Goal: Find specific fact: Find specific fact

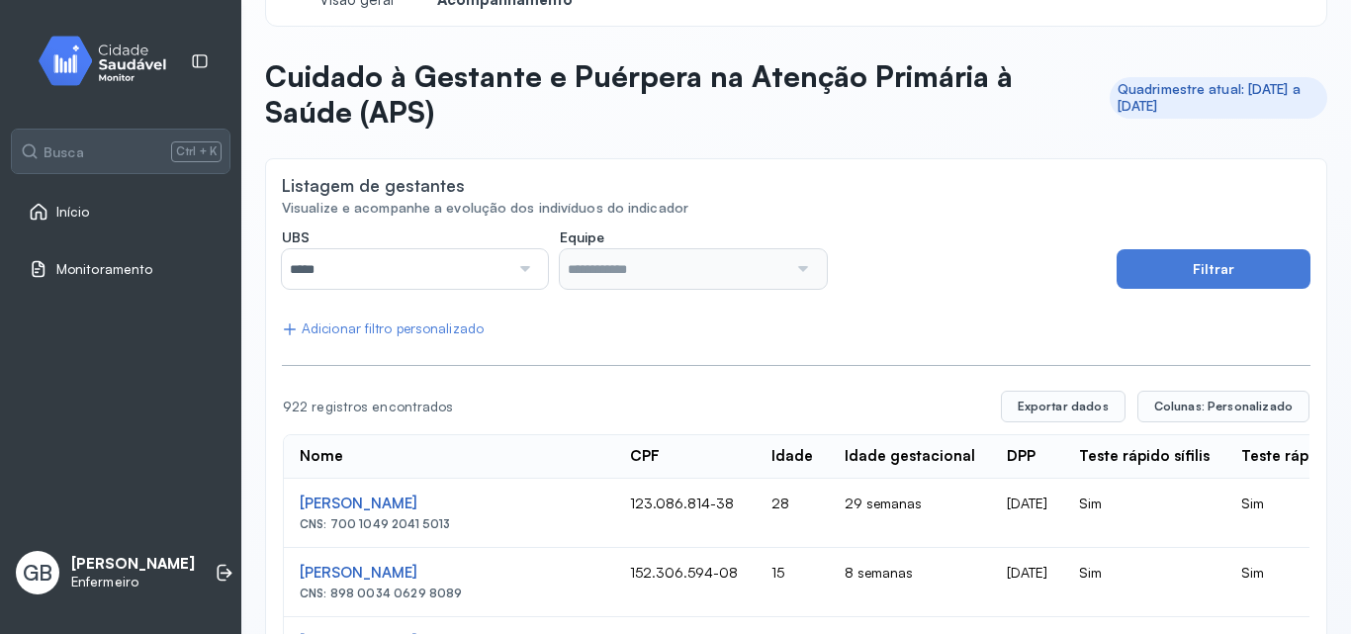
scroll to position [99, 0]
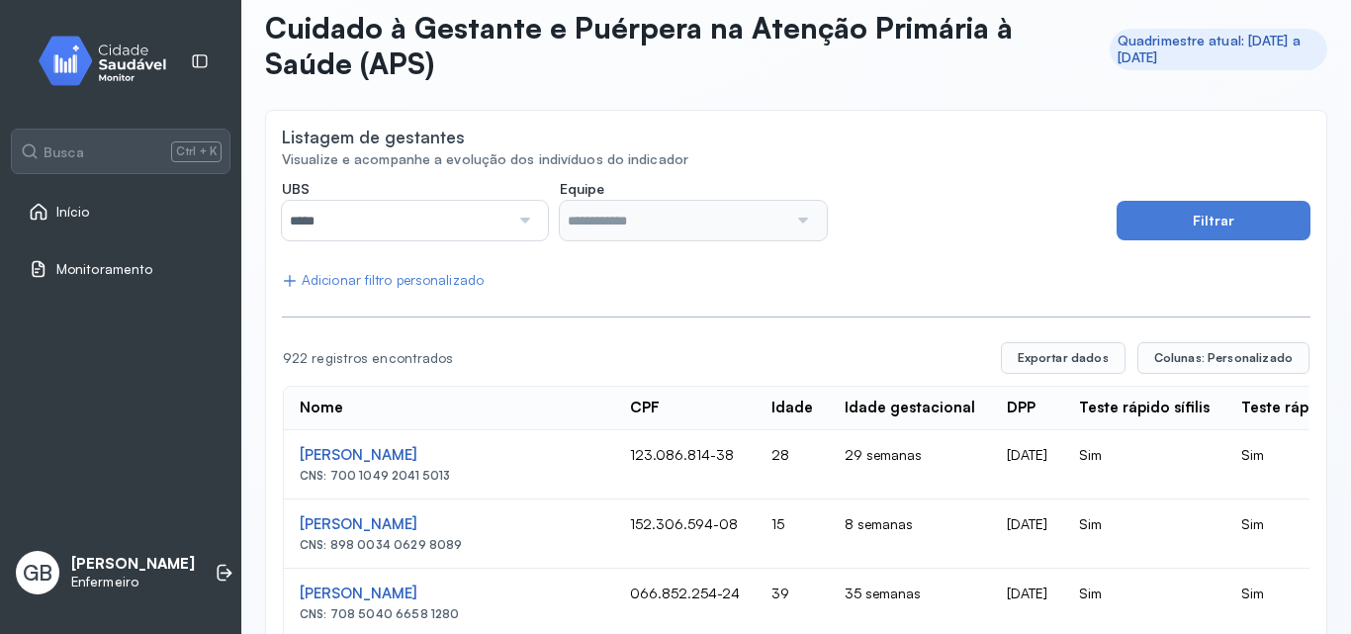
click at [509, 217] on div at bounding box center [522, 221] width 27 height 40
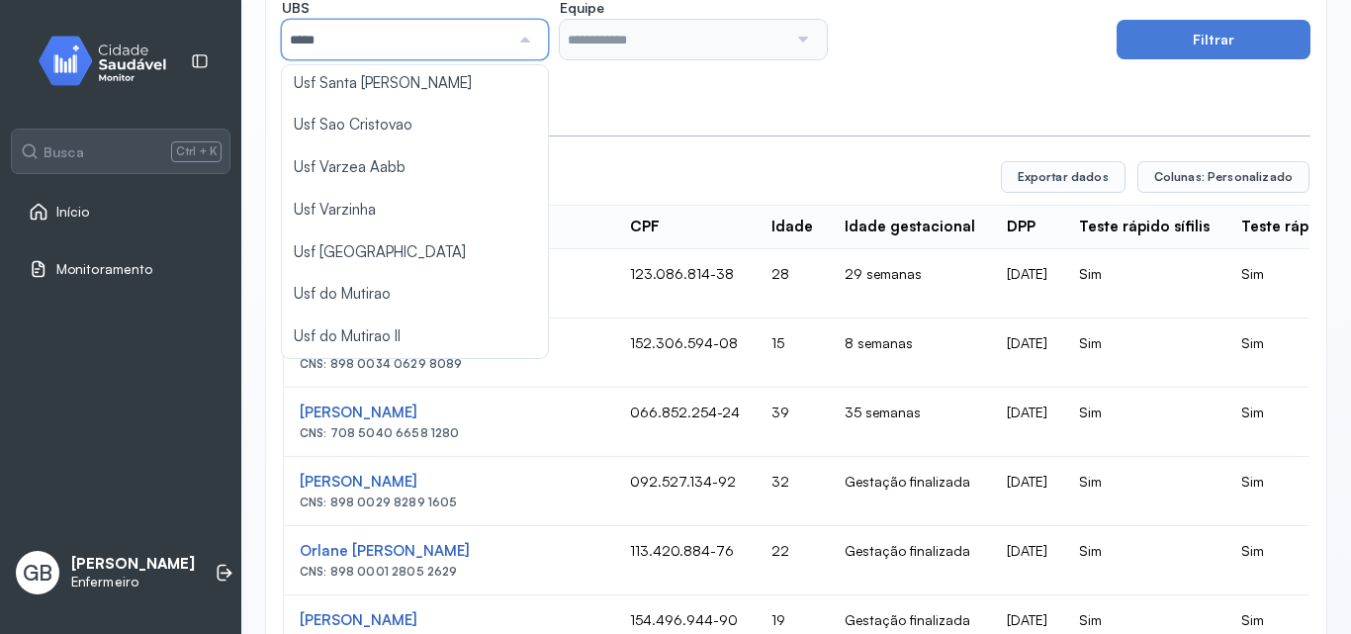
scroll to position [297, 0]
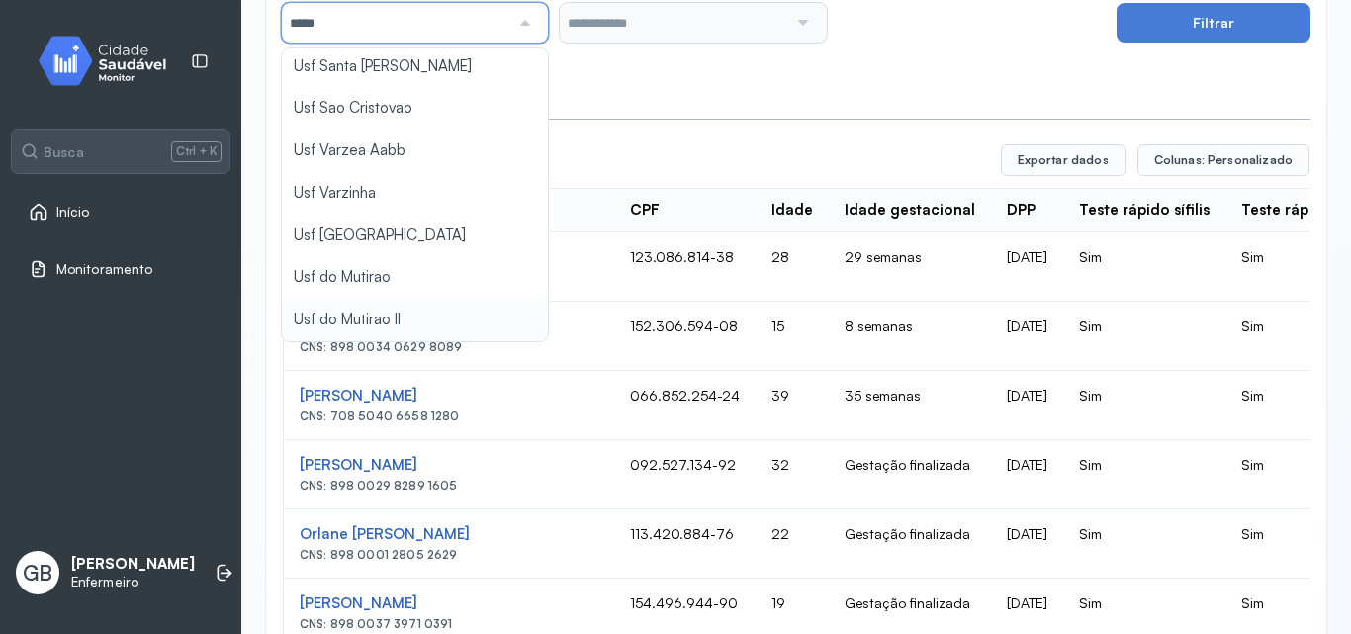
type input "*****"
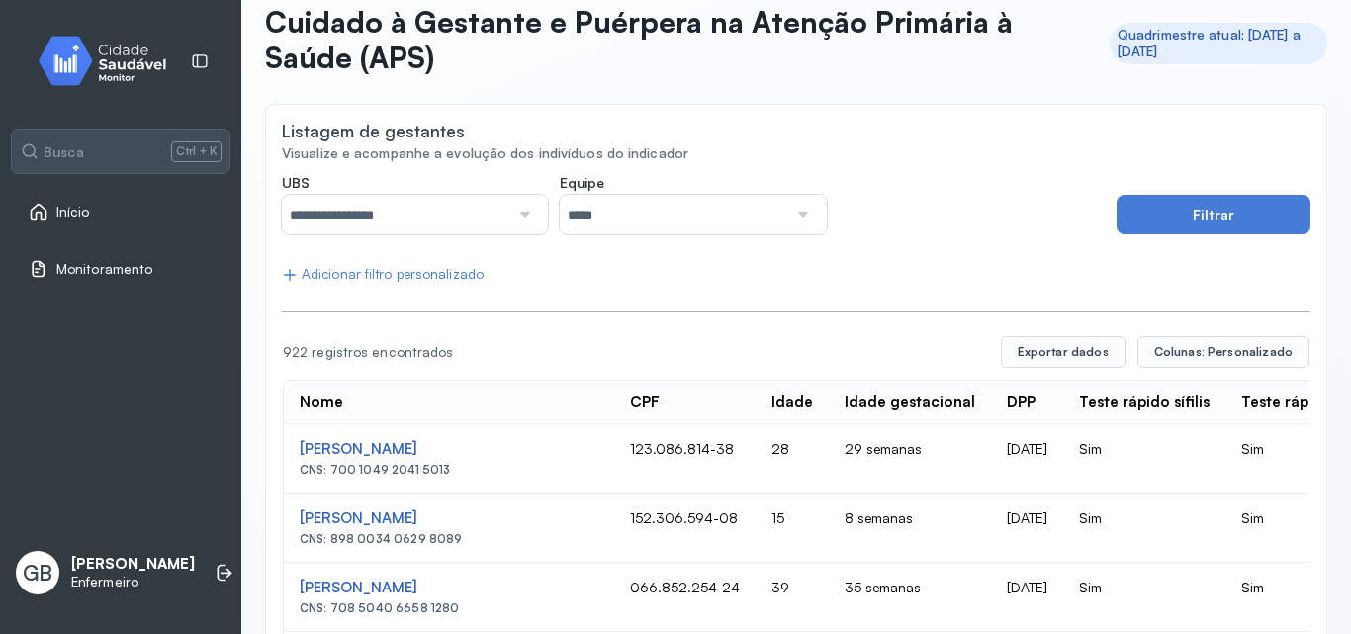
scroll to position [99, 0]
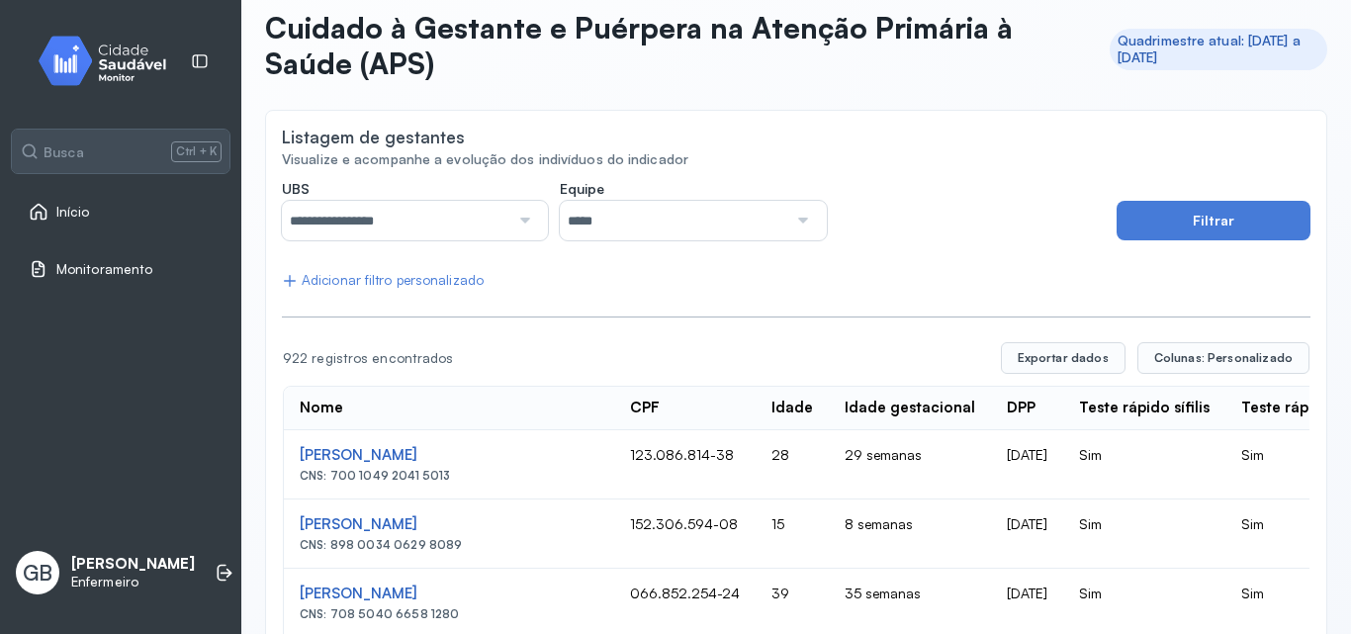
click at [456, 283] on div "Adicionar filtro personalizado" at bounding box center [383, 280] width 202 height 17
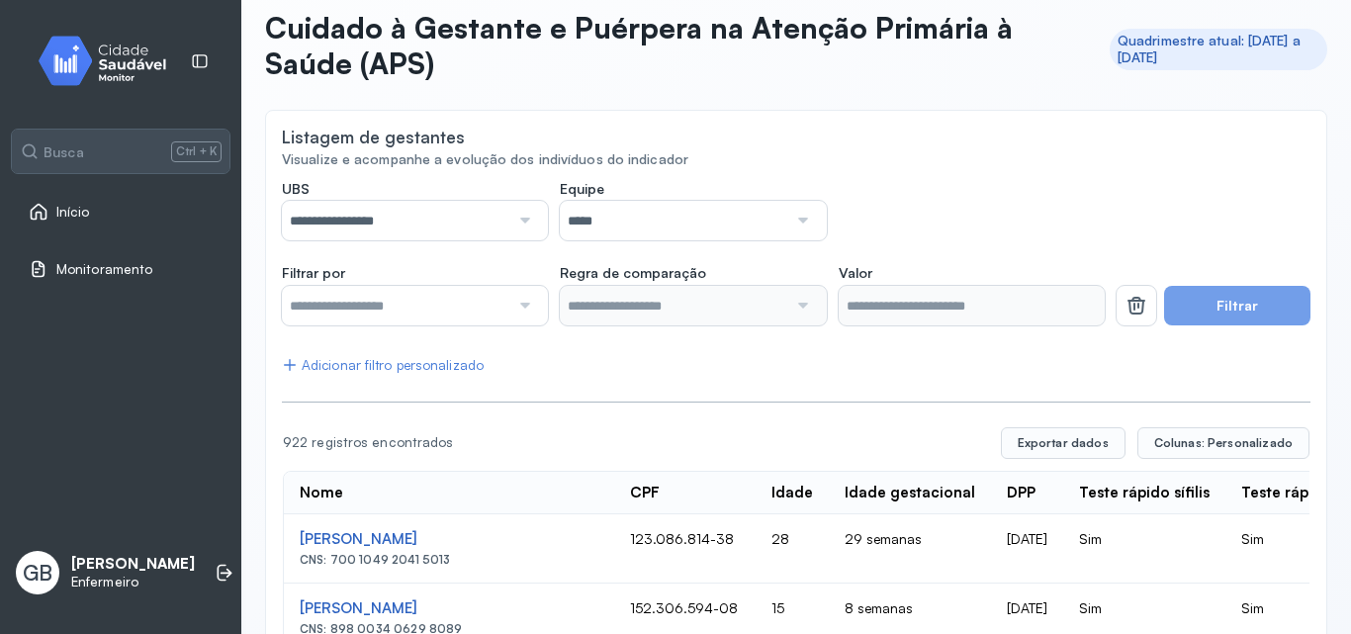
click at [434, 301] on input "text" at bounding box center [396, 306] width 228 height 40
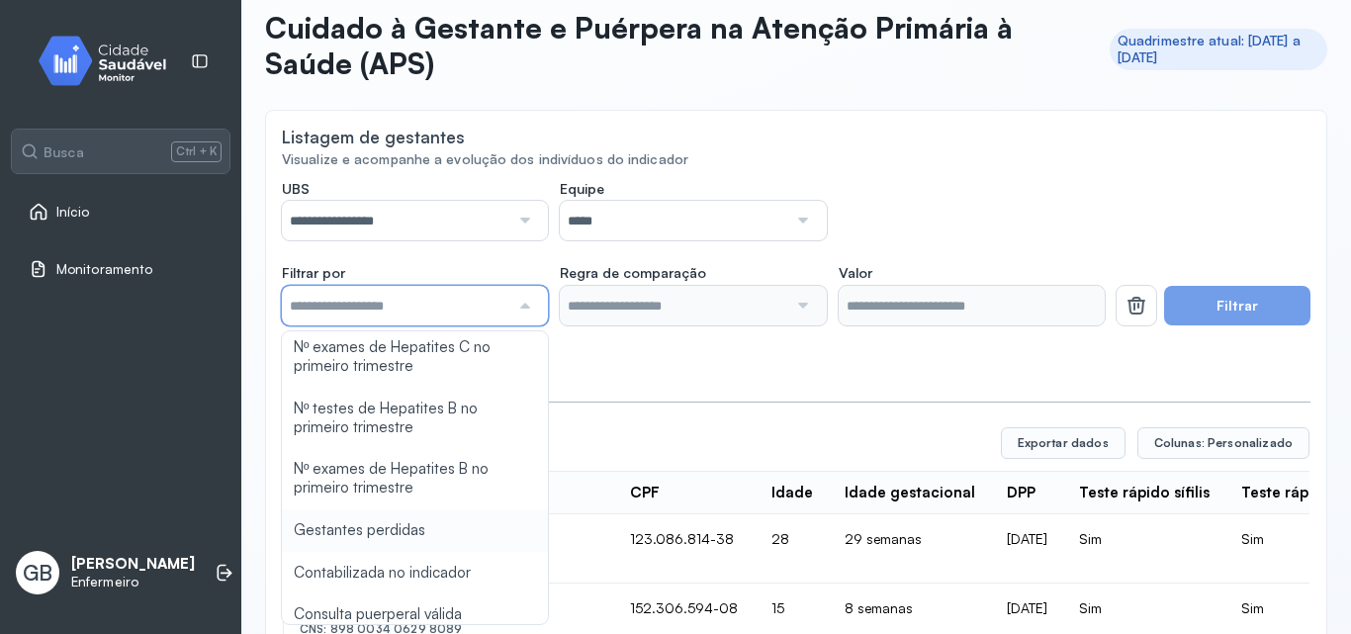
scroll to position [1187, 0]
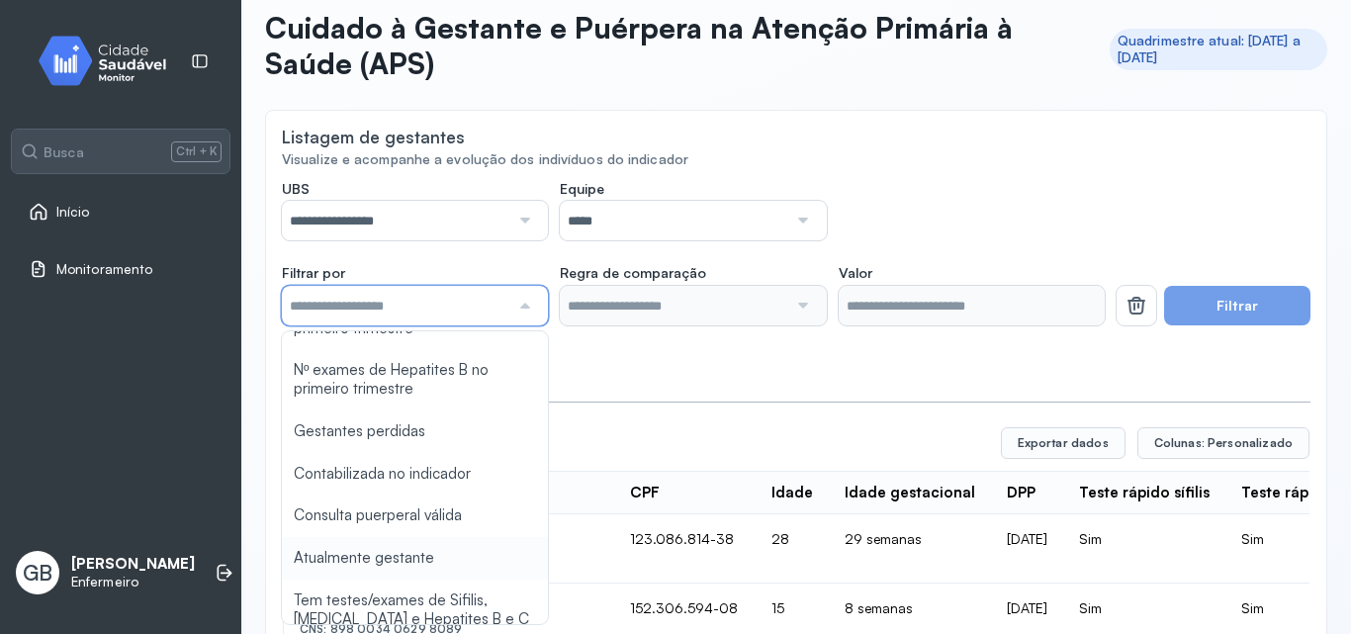
type input "*******"
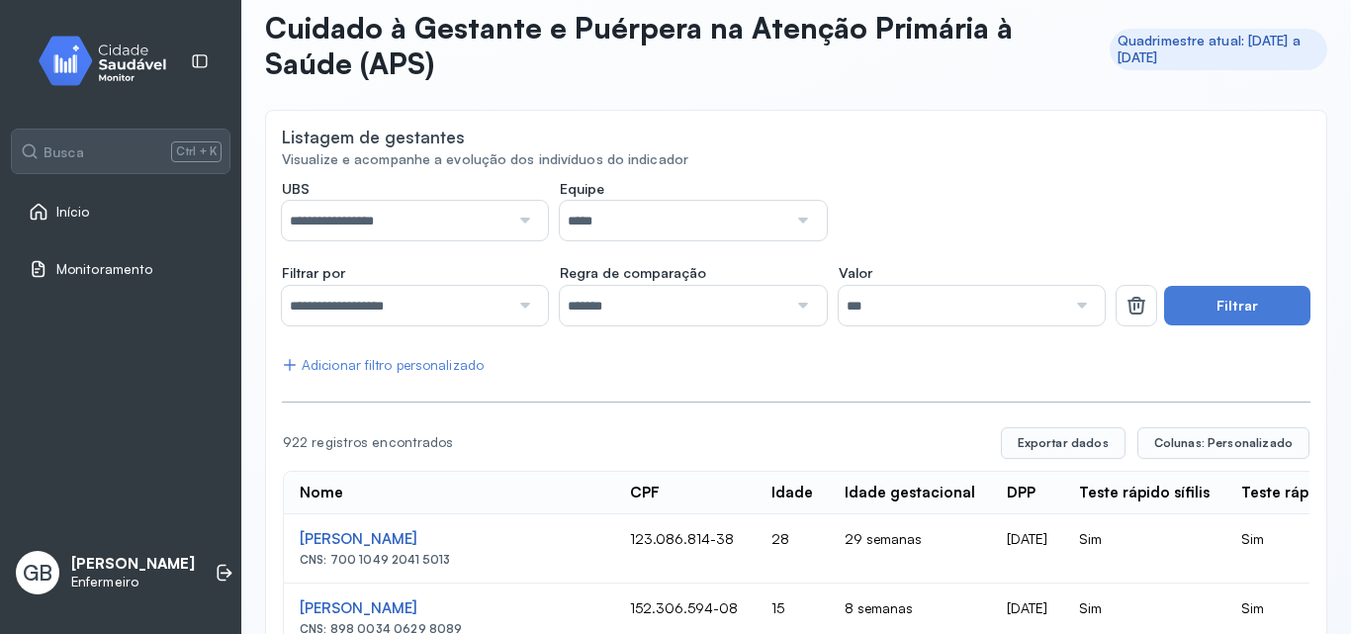
click at [1172, 297] on button "Filtrar" at bounding box center [1237, 306] width 146 height 40
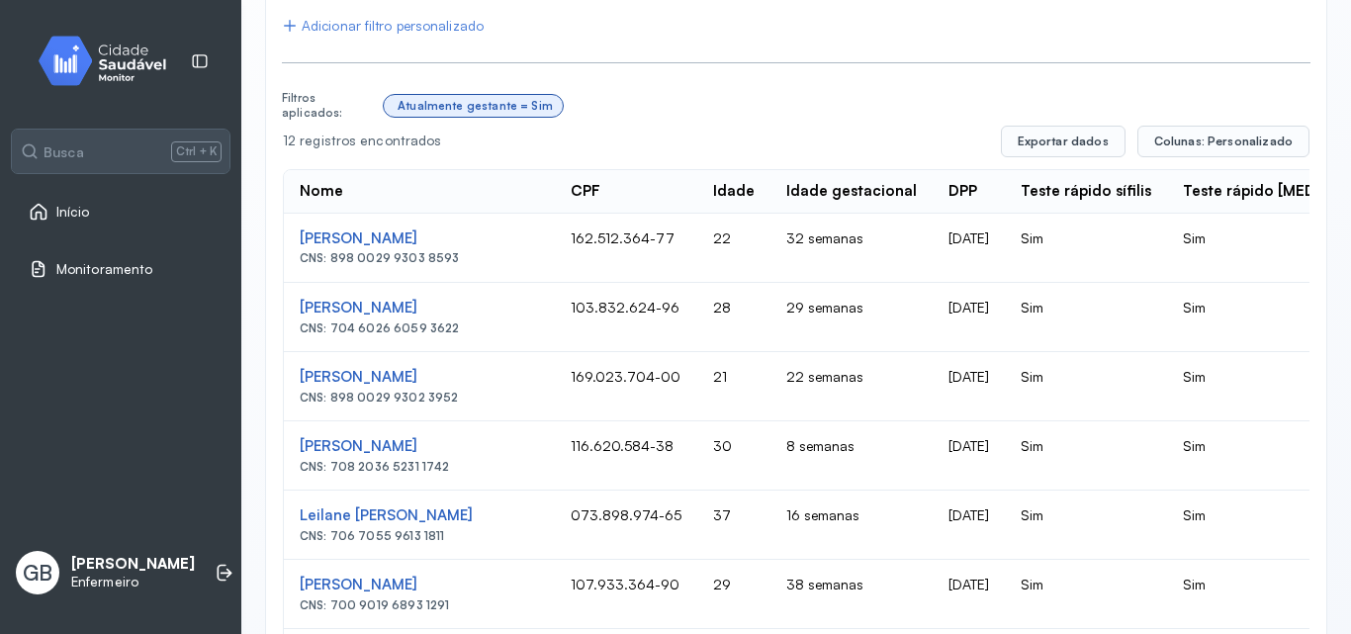
scroll to position [412, 0]
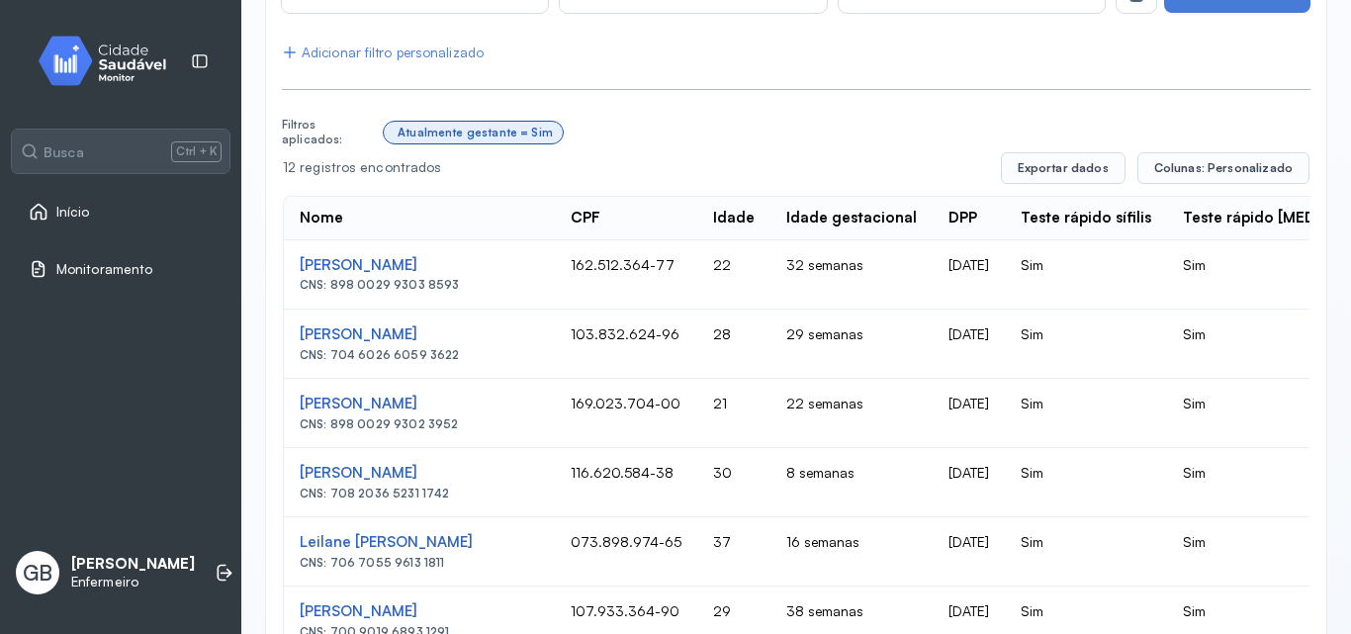
drag, startPoint x: 452, startPoint y: 290, endPoint x: 331, endPoint y: 286, distance: 120.8
click at [331, 286] on div "CNS: 898 0029 9303 8593" at bounding box center [419, 285] width 239 height 14
copy div "898 0029 9303 8593"
